Goal: Task Accomplishment & Management: Use online tool/utility

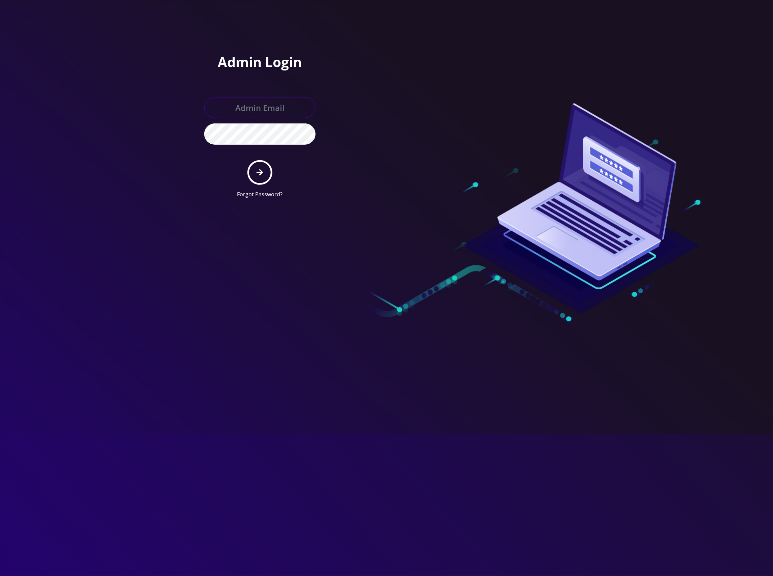
type input "master@britewireless.com"
click at [261, 169] on icon "submit" at bounding box center [260, 172] width 6 height 7
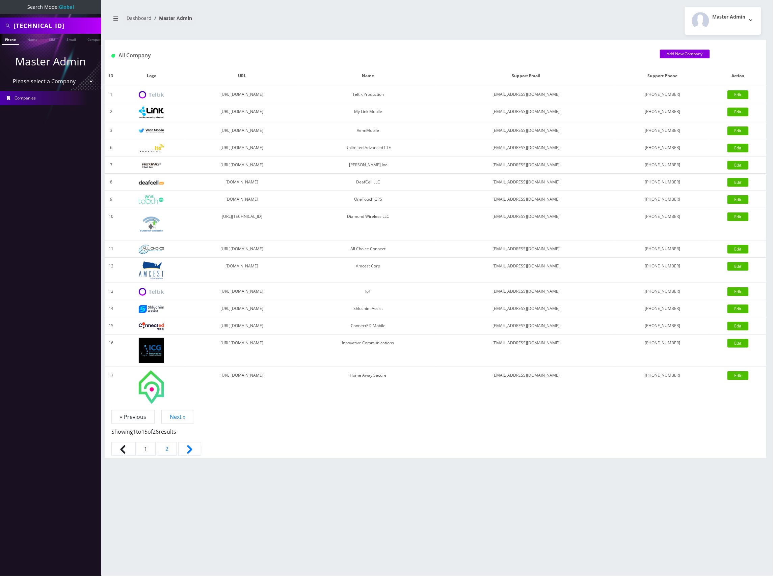
click at [69, 27] on input "[TECHNICAL_ID]" at bounding box center [57, 25] width 86 height 13
paste input "01240497131683640"
type input "8901240497131683640"
click at [55, 39] on link "SIM" at bounding box center [52, 39] width 13 height 11
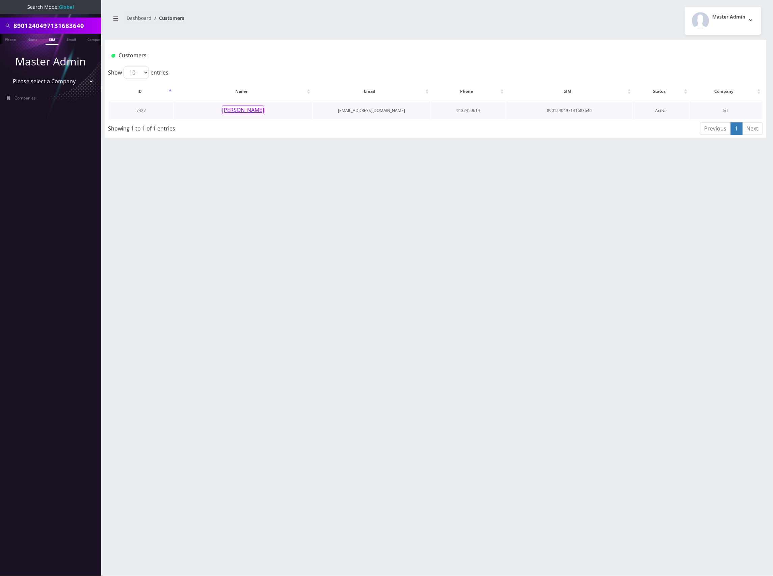
click at [248, 111] on button "Gerardo Rodriguez" at bounding box center [243, 110] width 43 height 9
